Goal: Task Accomplishment & Management: Use online tool/utility

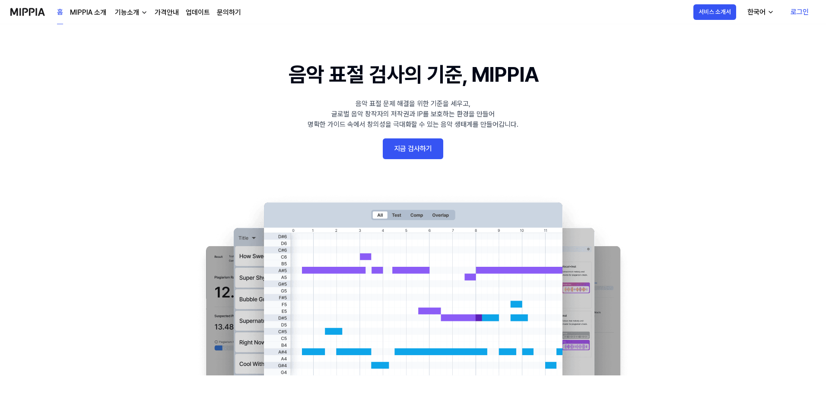
click at [420, 152] on link "지금 검사하기" at bounding box center [413, 148] width 60 height 21
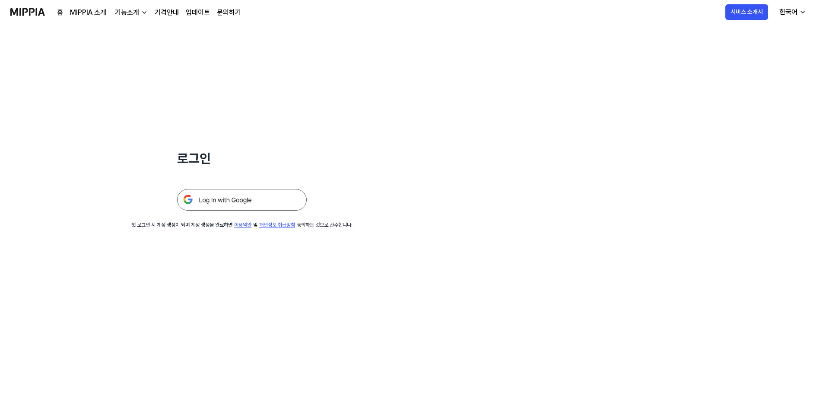
click at [265, 203] on img at bounding box center [242, 200] width 130 height 22
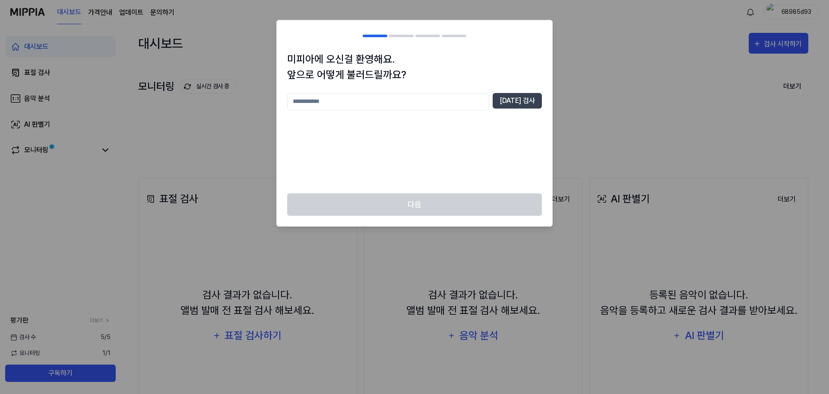
click at [445, 97] on input "text" at bounding box center [388, 101] width 202 height 17
type input "***"
click at [523, 95] on button "중복 검사" at bounding box center [517, 101] width 49 height 16
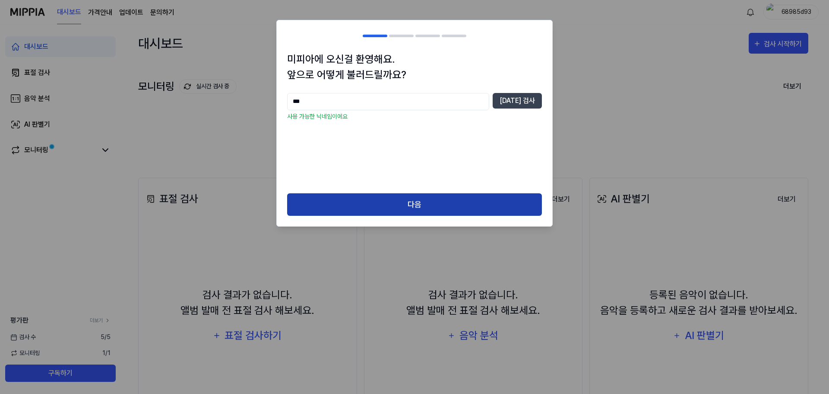
click at [434, 196] on button "다음" at bounding box center [414, 204] width 255 height 23
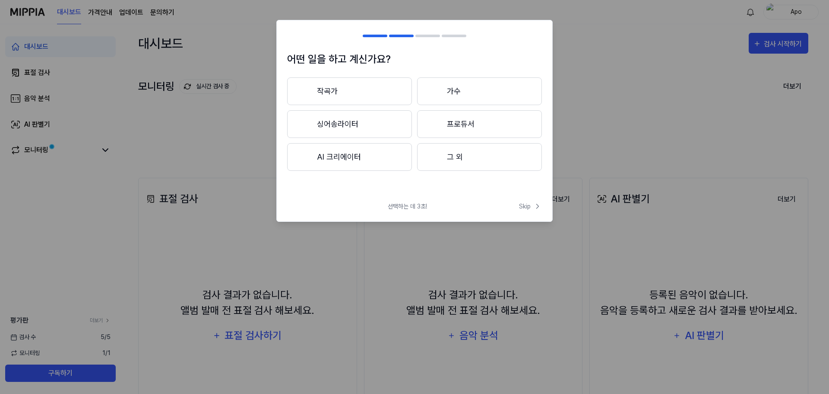
click at [462, 157] on button "그 외" at bounding box center [479, 157] width 125 height 28
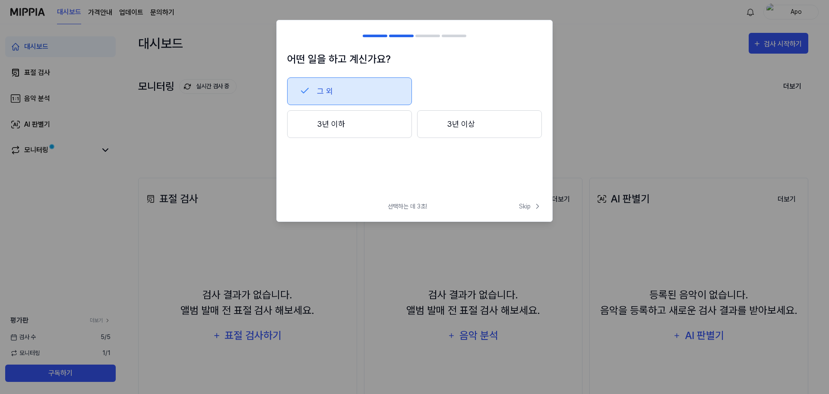
click at [393, 124] on button "3년 이하" at bounding box center [349, 124] width 125 height 28
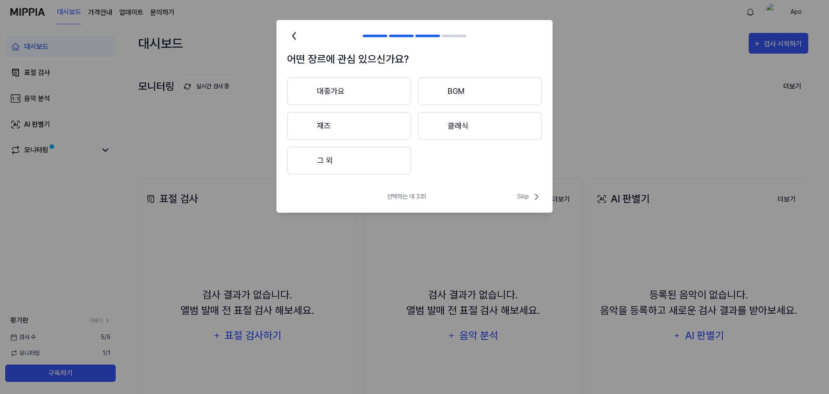
click at [373, 170] on button "그 외" at bounding box center [349, 160] width 124 height 28
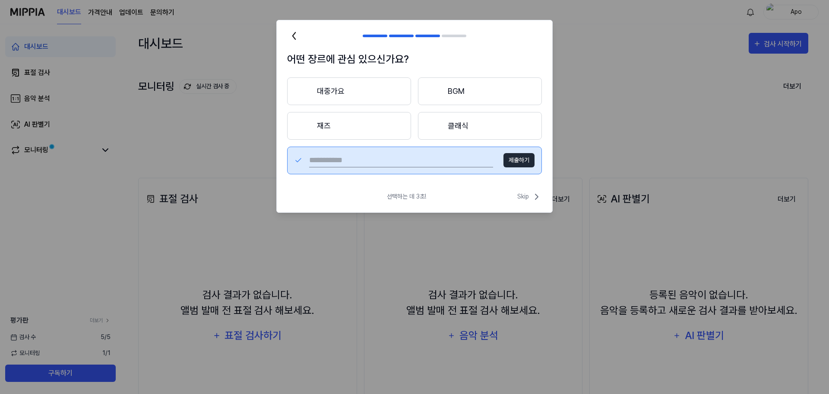
click at [352, 102] on button "대중가요" at bounding box center [349, 91] width 124 height 28
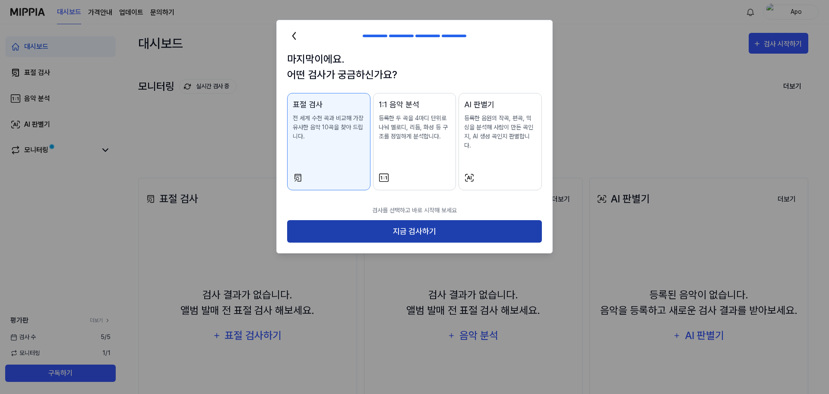
click at [487, 222] on button "지금 검사하기" at bounding box center [414, 231] width 255 height 23
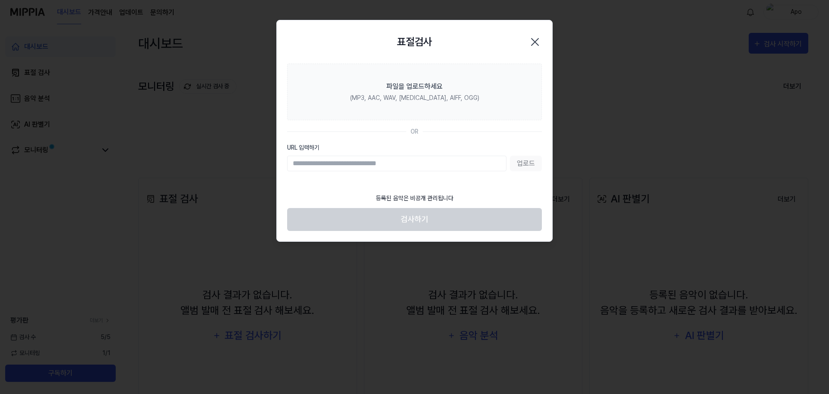
click at [534, 43] on icon "button" at bounding box center [535, 41] width 7 height 7
